Goal: Find specific page/section: Find specific page/section

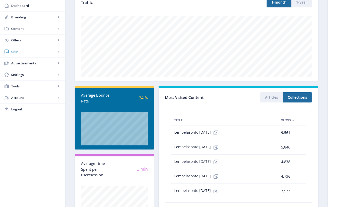
scroll to position [76, 0]
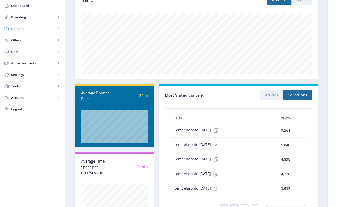
click at [19, 30] on span "Content" at bounding box center [33, 28] width 45 height 5
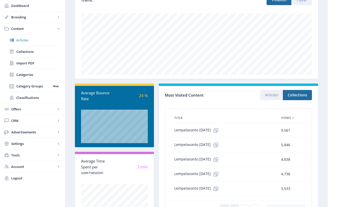
click at [21, 40] on span "Articles" at bounding box center [38, 39] width 44 height 5
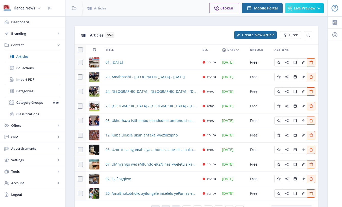
click at [123, 62] on span "01. [DATE]" at bounding box center [115, 62] width 18 height 6
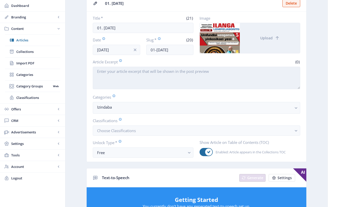
scroll to position [33, 0]
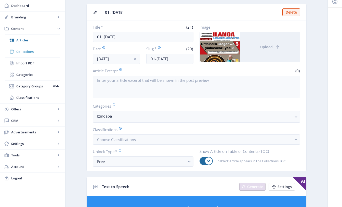
click at [27, 53] on span "Collections" at bounding box center [38, 51] width 44 height 5
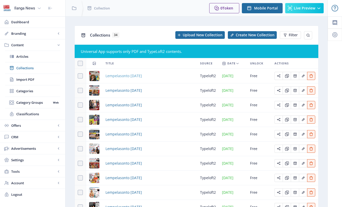
click at [138, 76] on span "Lempelasonto [DATE]" at bounding box center [124, 76] width 36 height 6
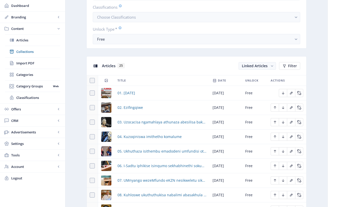
scroll to position [297, 0]
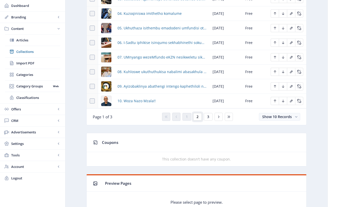
click at [197, 117] on span "2" at bounding box center [198, 116] width 2 height 4
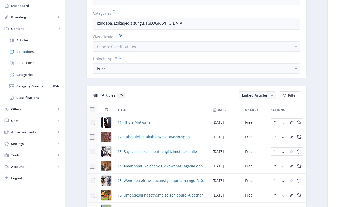
scroll to position [146, 0]
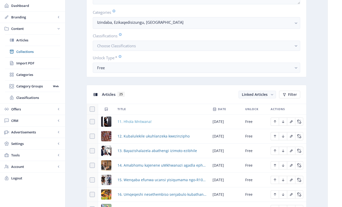
click at [144, 122] on span "11. Hhola Mntwana!" at bounding box center [135, 121] width 34 height 6
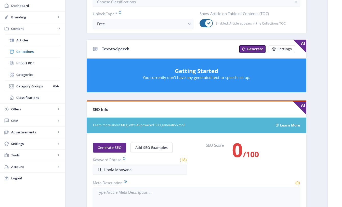
scroll to position [11, 0]
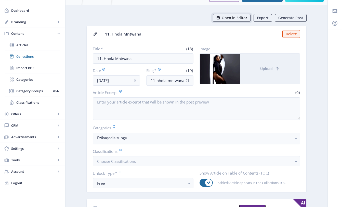
click at [238, 19] on span "Open in Editor" at bounding box center [234, 18] width 25 height 4
